Goal: Book appointment/travel/reservation

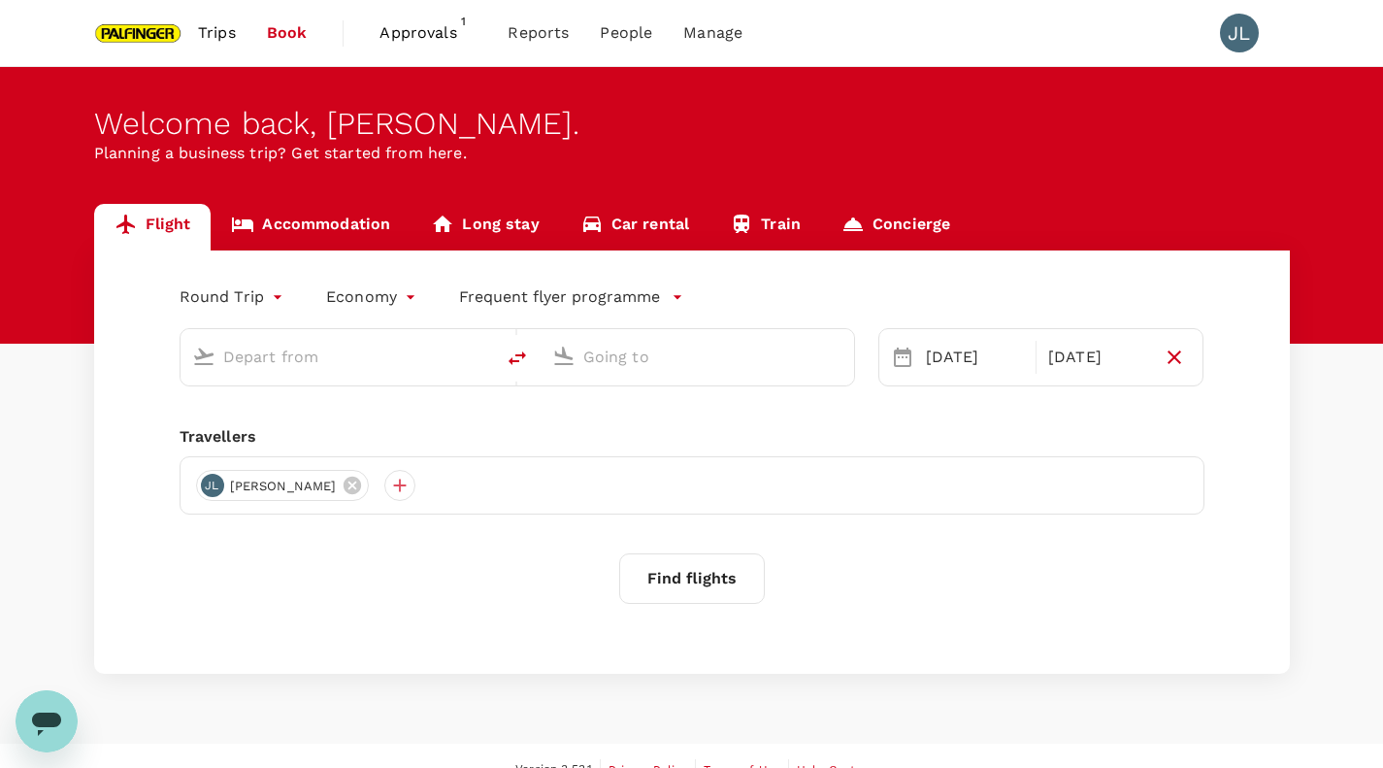
type input "[GEOGRAPHIC_DATA], [GEOGRAPHIC_DATA] (any)"
type input "Tan Son Nhat Intl (SGN)"
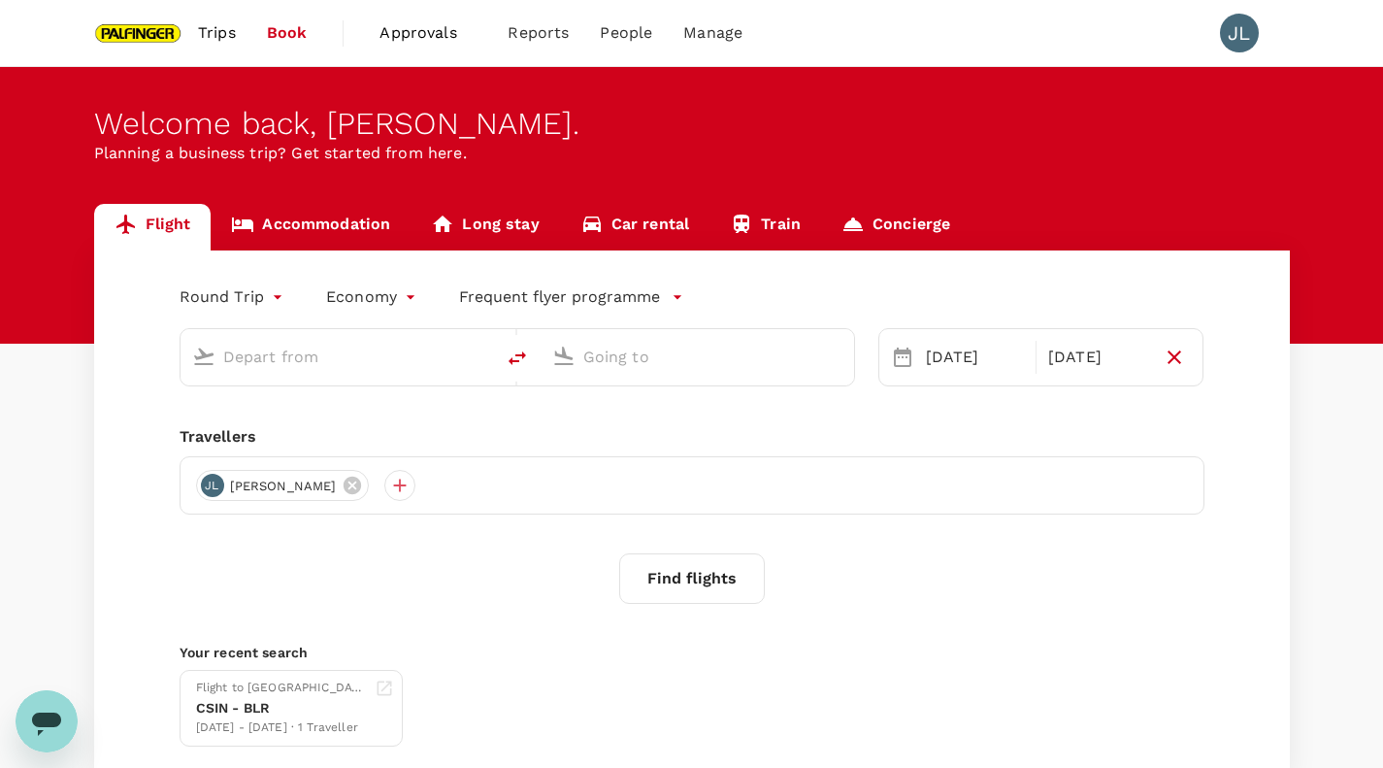
type input "[GEOGRAPHIC_DATA], [GEOGRAPHIC_DATA] (any)"
type input "Tan Son Nhat Intl (SGN)"
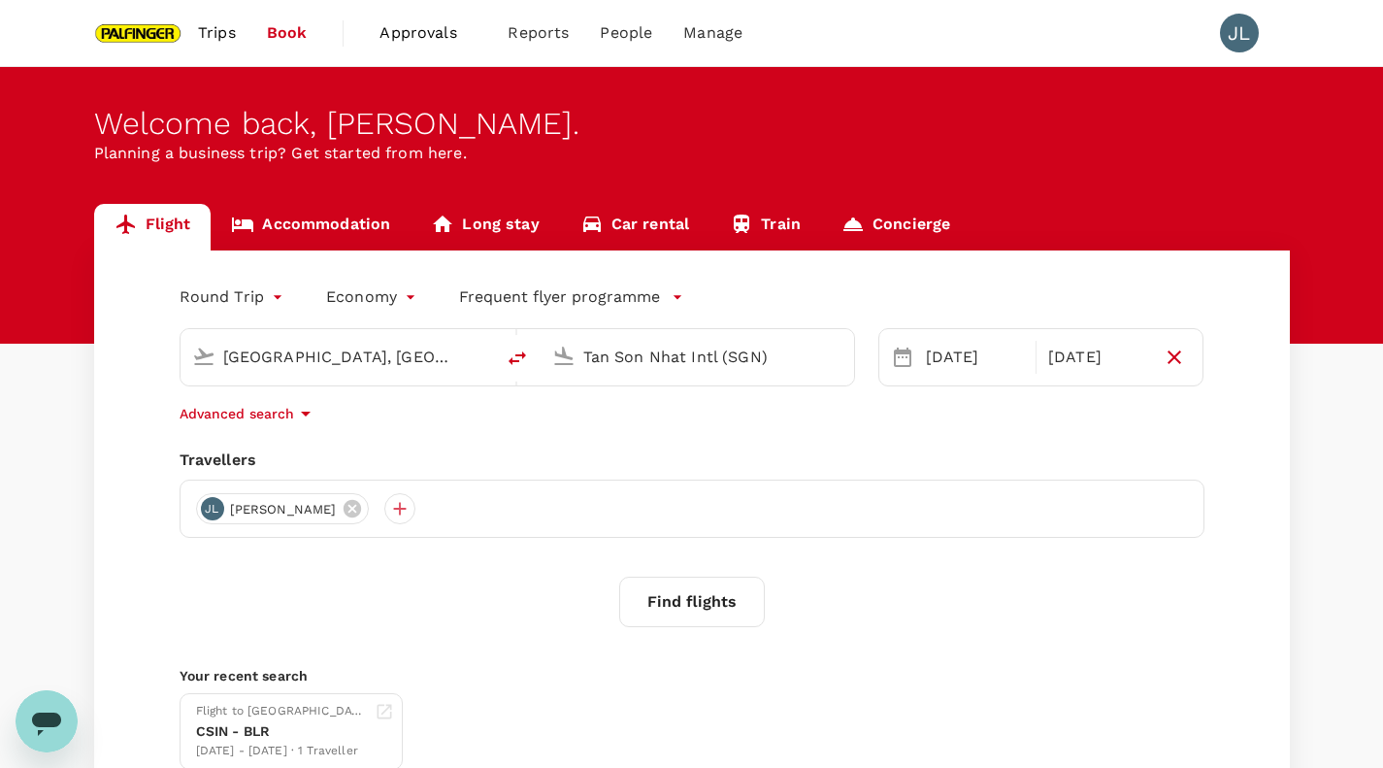
scroll to position [21, 0]
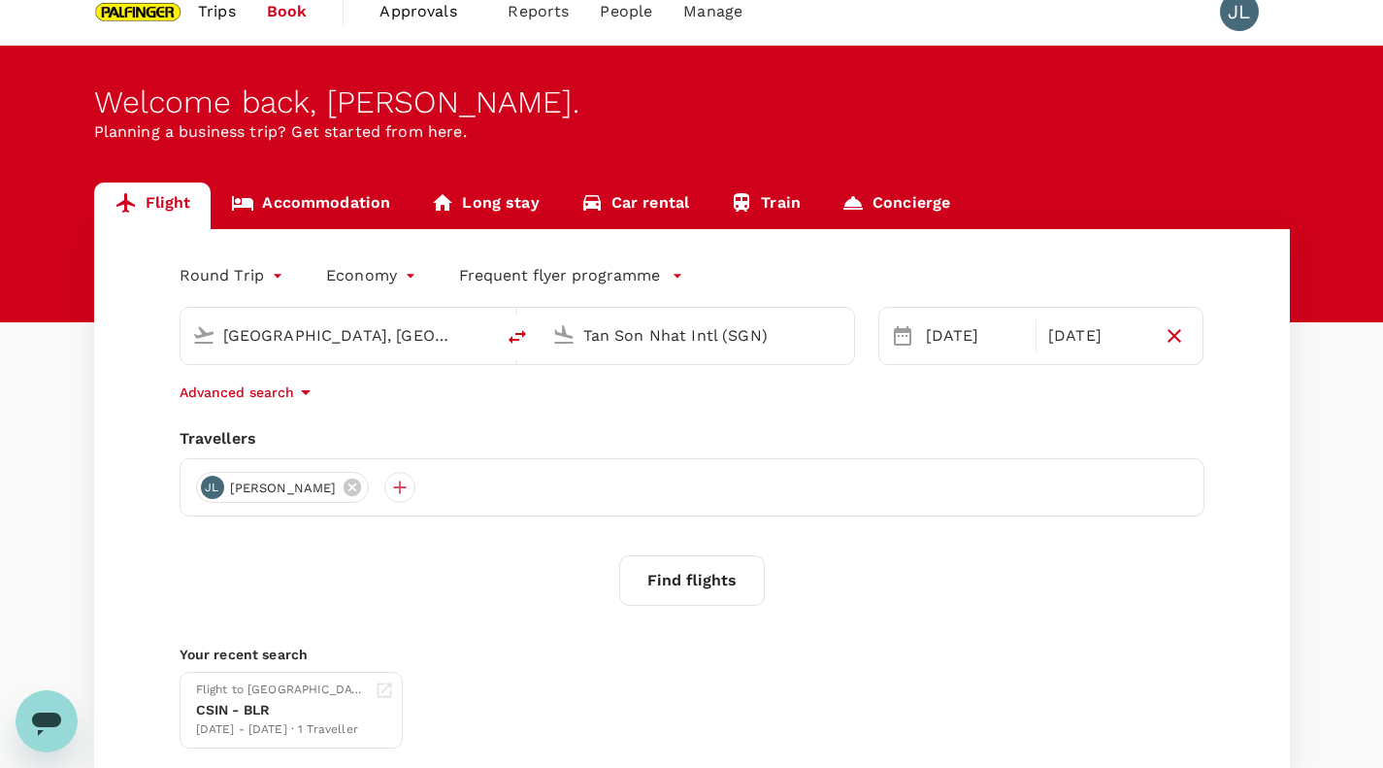
click at [225, 4] on span "Trips" at bounding box center [217, 11] width 38 height 23
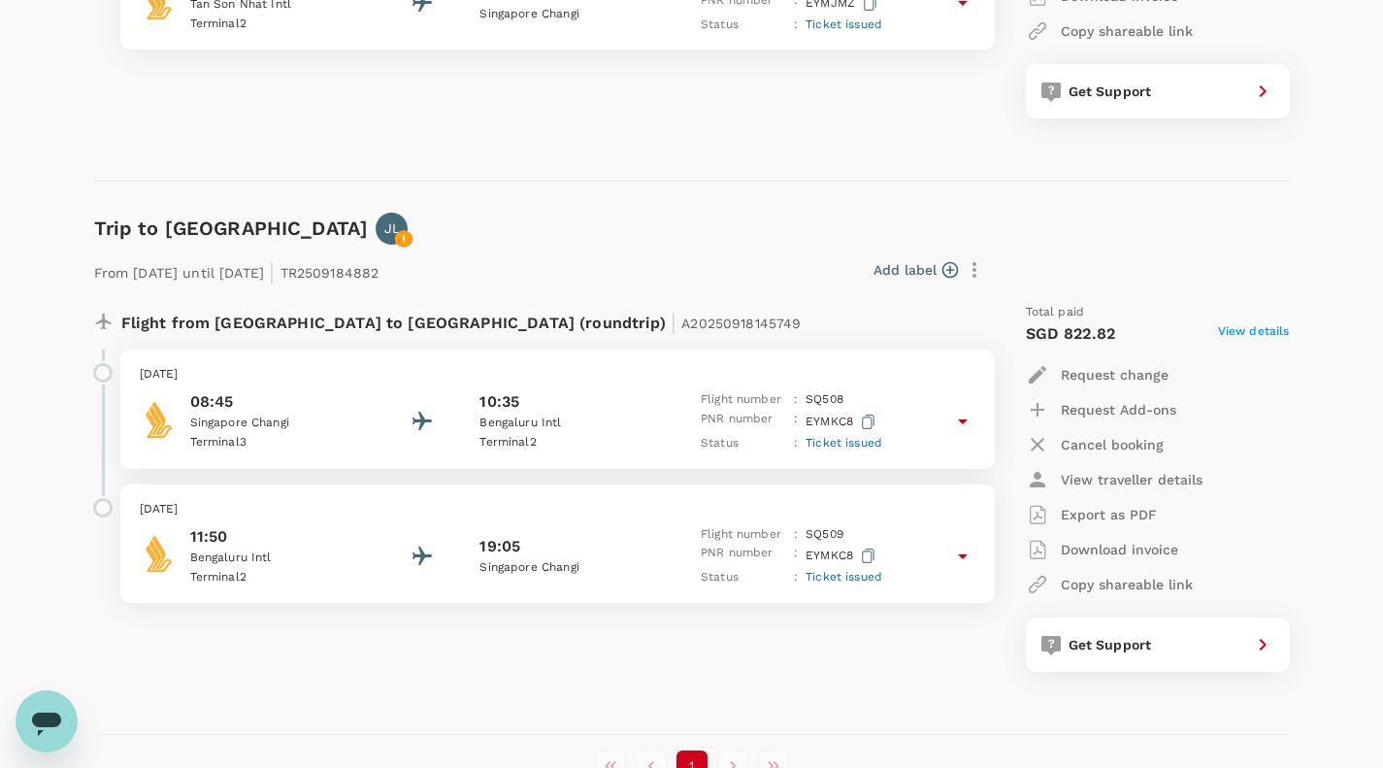
scroll to position [630, 0]
click at [370, 416] on div "08:45 [GEOGRAPHIC_DATA] [GEOGRAPHIC_DATA] 3 10:35 [GEOGRAPHIC_DATA] 2 Flight nu…" at bounding box center [558, 420] width 836 height 63
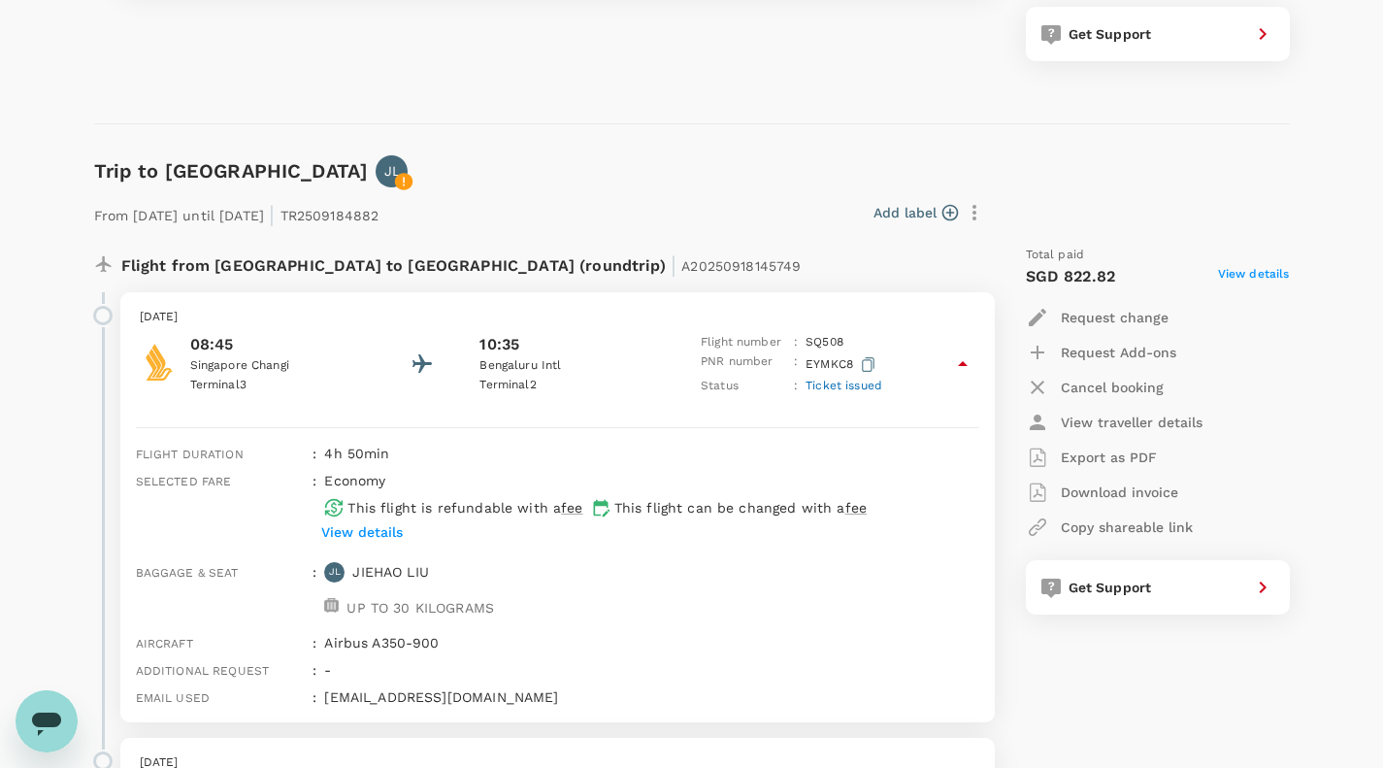
scroll to position [690, 0]
